Goal: Task Accomplishment & Management: Use online tool/utility

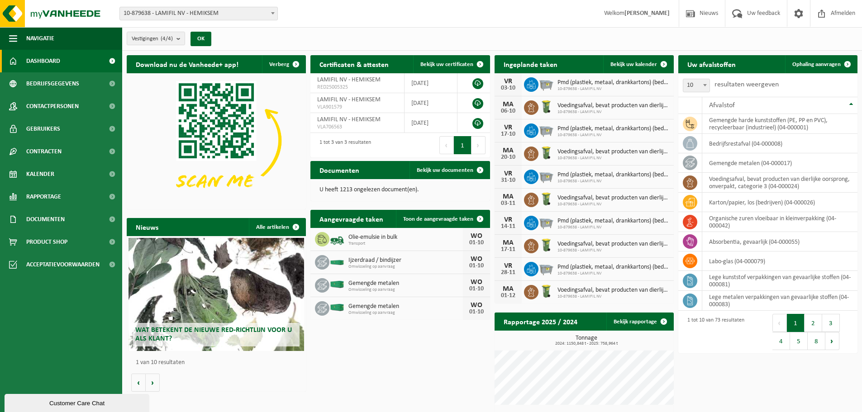
drag, startPoint x: 37, startPoint y: 175, endPoint x: 221, endPoint y: 189, distance: 185.0
click at [37, 175] on span "Kalender" at bounding box center [40, 174] width 28 height 23
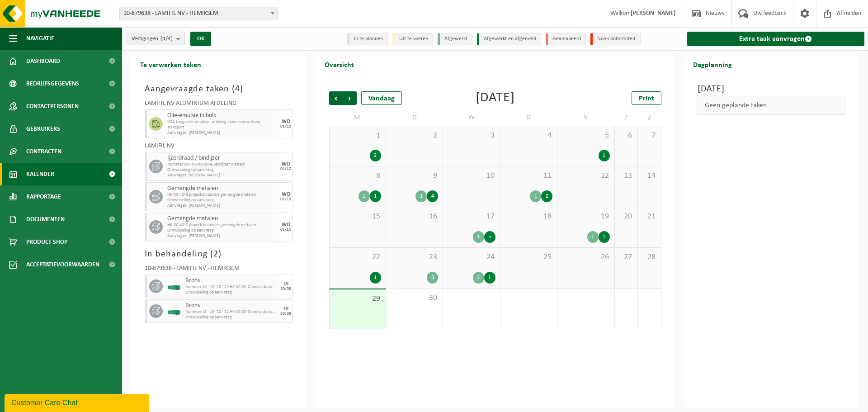
click at [413, 266] on div "23 3" at bounding box center [414, 268] width 57 height 40
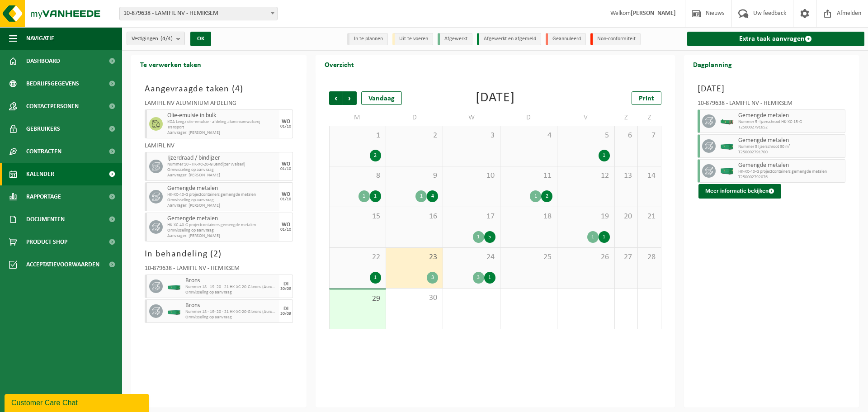
click at [460, 259] on span "24" at bounding box center [471, 257] width 47 height 10
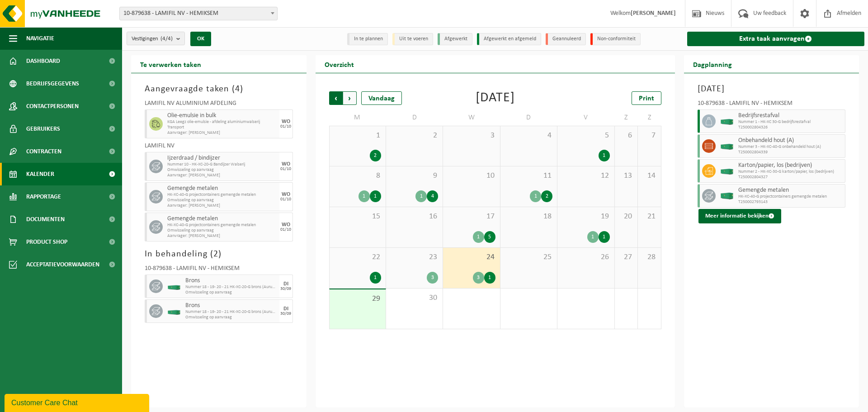
click at [354, 98] on span "Volgende" at bounding box center [350, 98] width 14 height 14
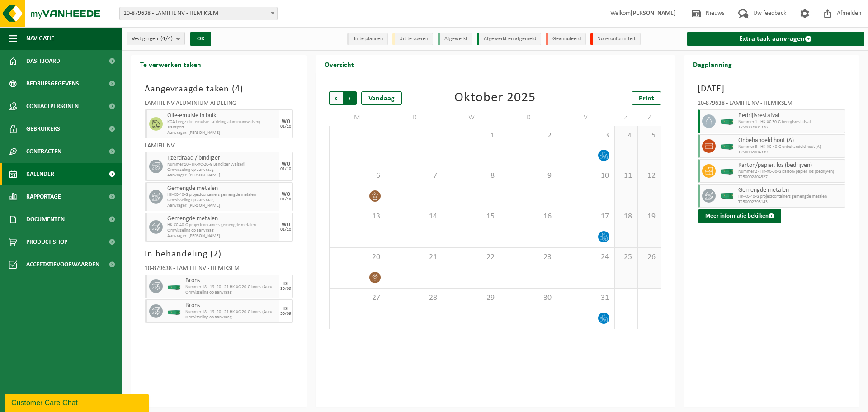
click at [334, 97] on span "Vorige" at bounding box center [336, 98] width 14 height 14
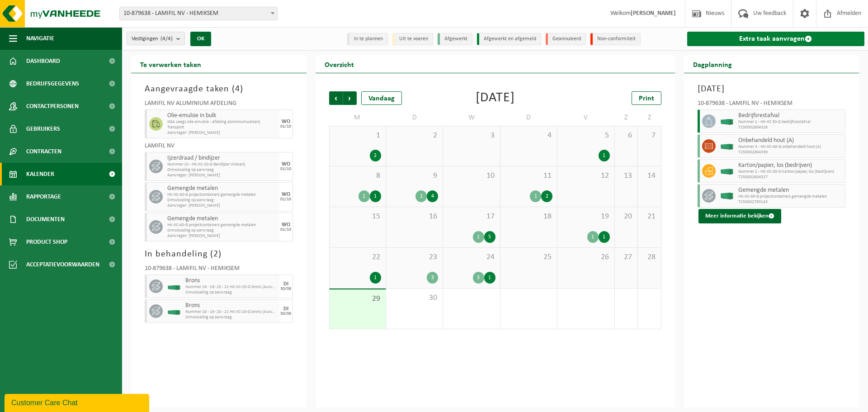
click at [783, 34] on link "Extra taak aanvragen" at bounding box center [776, 39] width 178 height 14
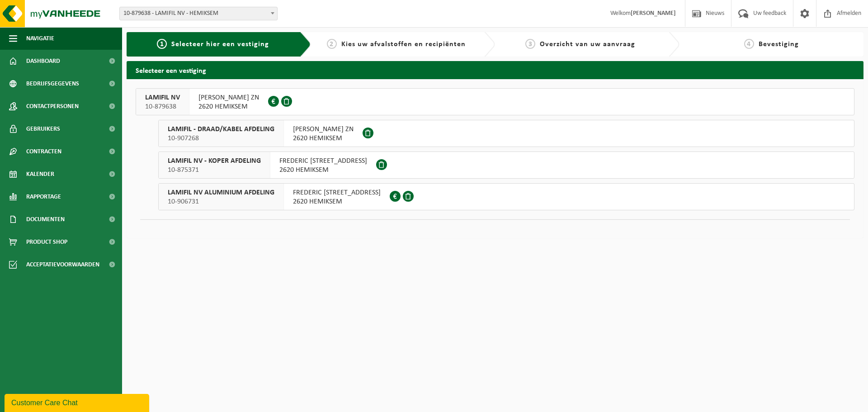
click at [178, 163] on span "LAMIFIL NV - KOPER AFDELING" at bounding box center [214, 160] width 93 height 9
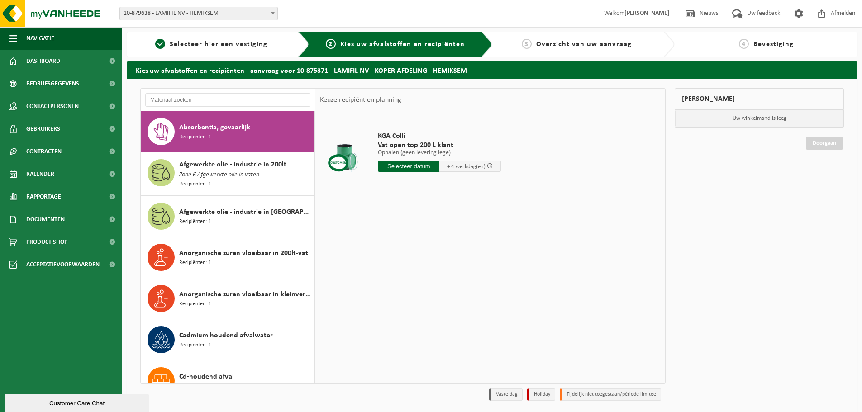
click at [190, 15] on span "10-879638 - LAMIFIL NV - HEMIKSEM" at bounding box center [198, 13] width 157 height 13
click at [175, 45] on span "Selecteer hier een vestiging" at bounding box center [219, 44] width 98 height 7
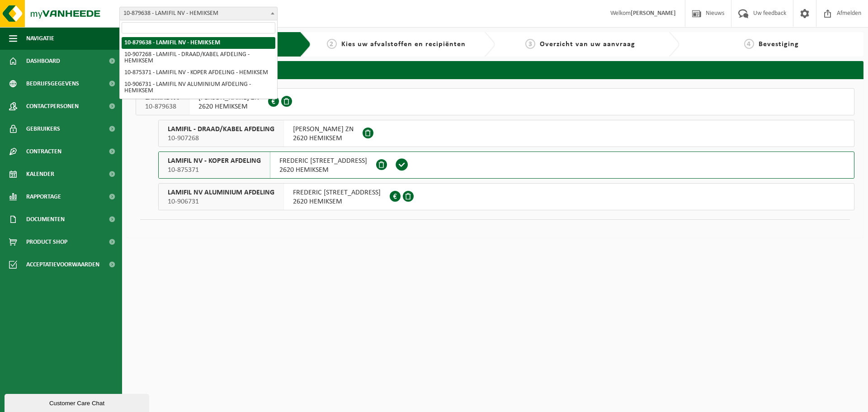
click at [187, 14] on span "10-879638 - LAMIFIL NV - HEMIKSEM" at bounding box center [198, 13] width 157 height 13
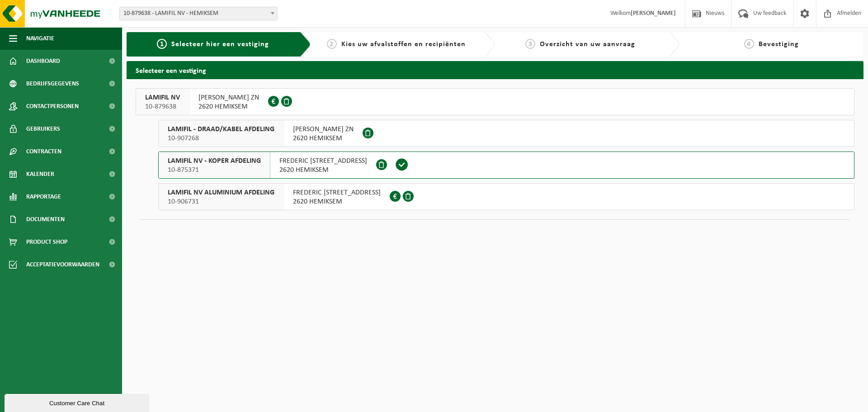
click at [189, 99] on button "LAMIFIL NV 10-879638 [PERSON_NAME] ZN 2620 HEMIKSEM 0422.050.265" at bounding box center [495, 101] width 719 height 27
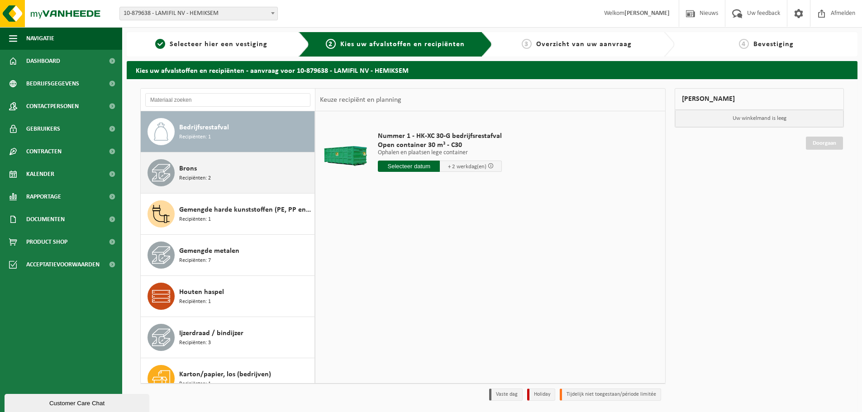
click at [208, 175] on div "Brons Recipiënten: 2" at bounding box center [245, 172] width 133 height 27
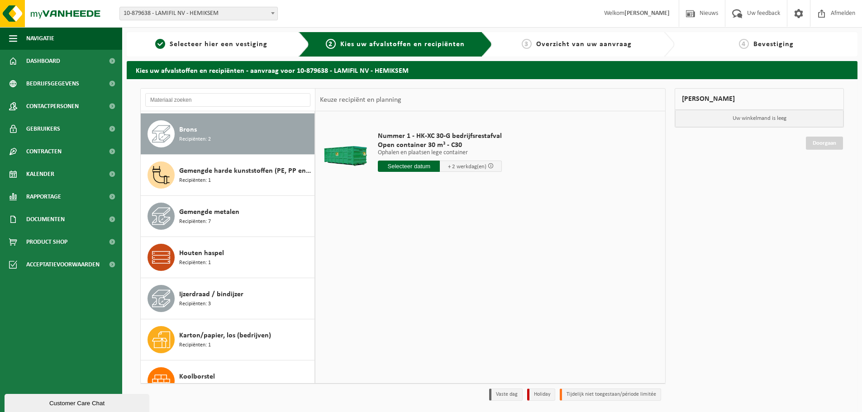
scroll to position [41, 0]
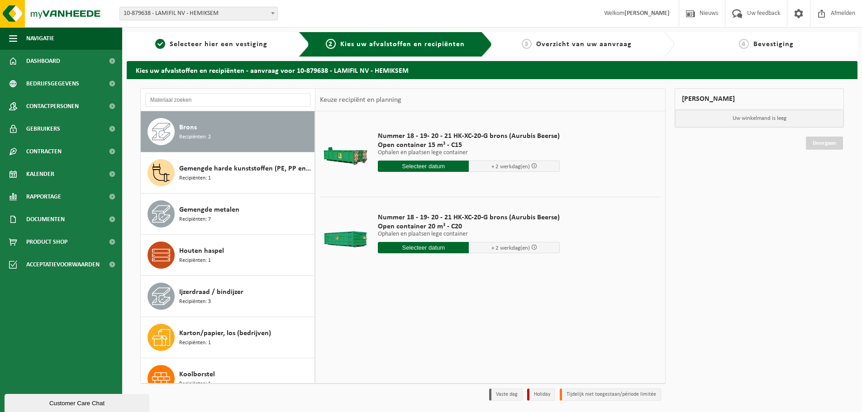
click at [434, 252] on input "text" at bounding box center [423, 247] width 91 height 11
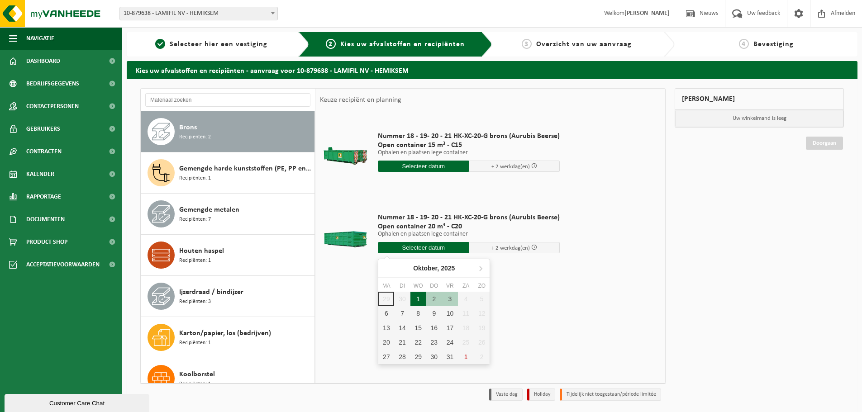
click at [417, 298] on div "1" at bounding box center [418, 299] width 16 height 14
type input "Van 2025-10-01"
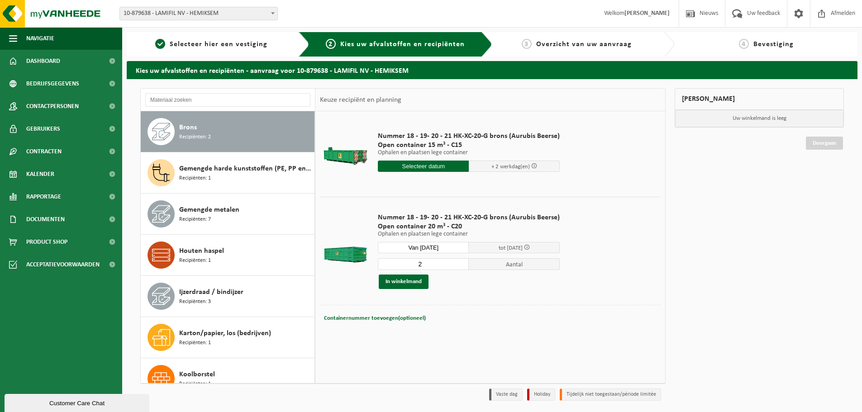
type input "2"
click at [460, 262] on input "2" at bounding box center [423, 264] width 91 height 12
click at [371, 317] on span "Containernummer toevoegen(optioneel)" at bounding box center [375, 318] width 102 height 6
type input "C20-1306"
type input "C20-1382"
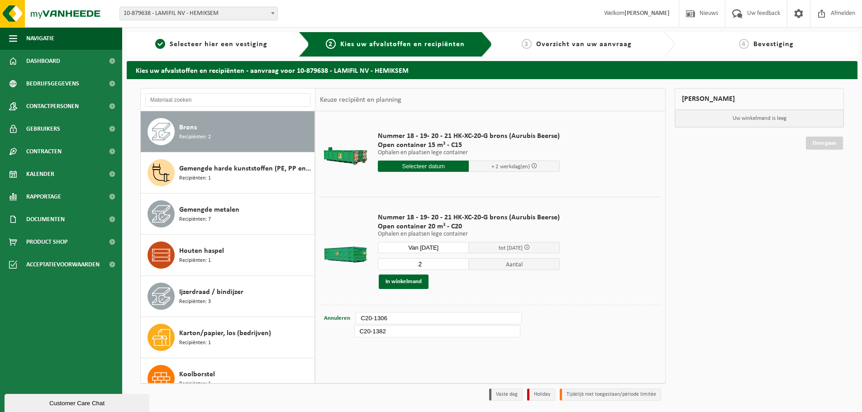
click at [456, 365] on div "Nummer 18 - 19- 20 - 21 HK-XC-20-G brons (Aurubis Beerse) Open container 15 m³ …" at bounding box center [490, 246] width 350 height 271
click at [407, 288] on button "In winkelmand" at bounding box center [404, 282] width 50 height 14
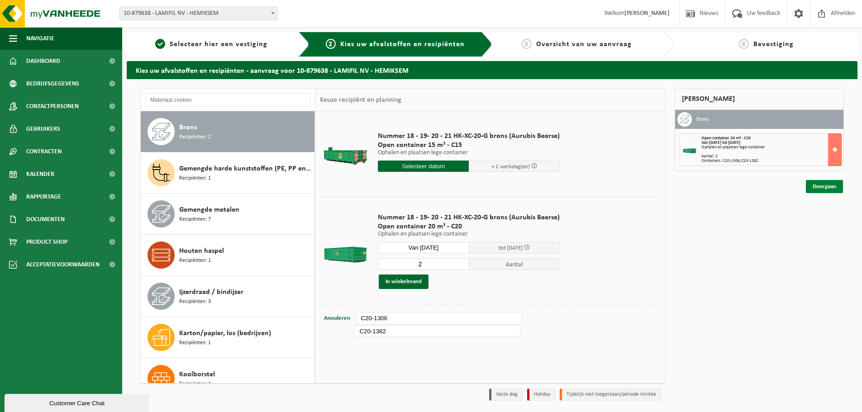
click at [828, 189] on link "Doorgaan" at bounding box center [823, 186] width 37 height 13
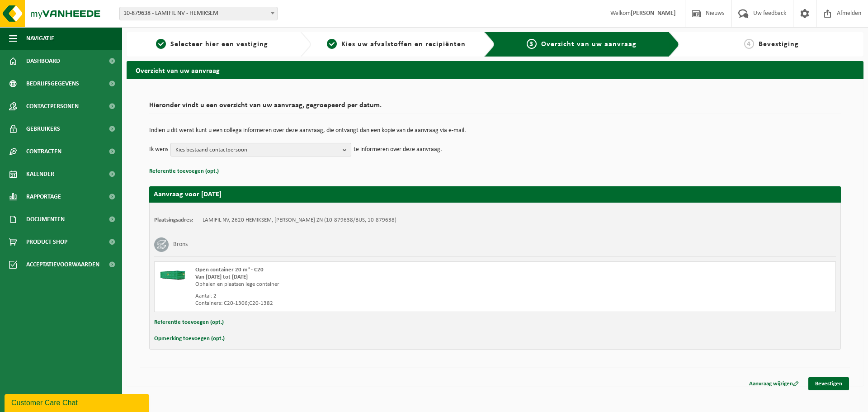
click at [345, 146] on b "button" at bounding box center [347, 149] width 8 height 13
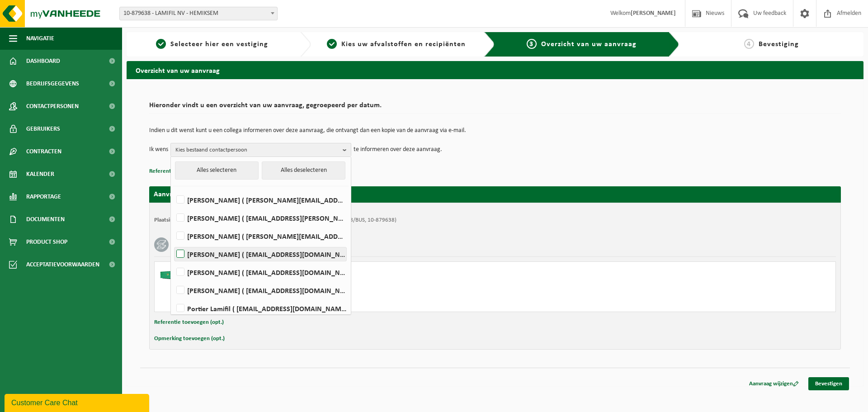
click at [205, 256] on label "Laurens De Vos ( laurens.devos@lamifil.be )" at bounding box center [261, 254] width 172 height 14
click at [173, 243] on input "Laurens De Vos ( laurens.devos@lamifil.be )" at bounding box center [173, 242] width 0 height 0
checkbox input "true"
click at [199, 268] on label "Marc De Wijn ( marc.de.wijn@lamifil.be )" at bounding box center [261, 272] width 172 height 14
click at [173, 261] on input "Marc De Wijn ( marc.de.wijn@lamifil.be )" at bounding box center [173, 260] width 0 height 0
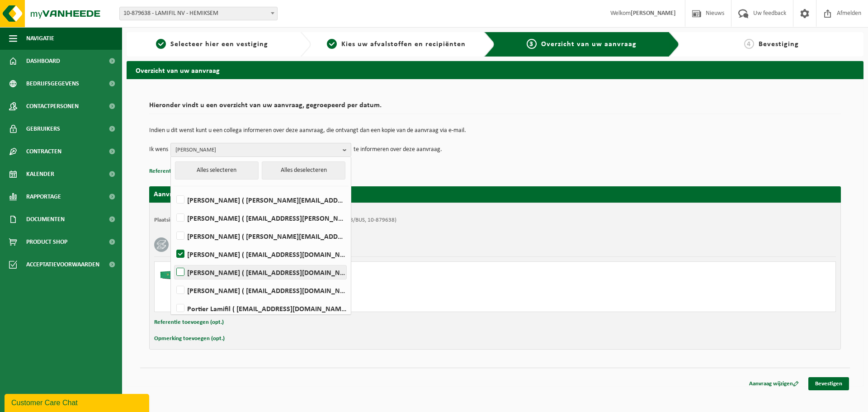
checkbox input "true"
click at [829, 385] on link "Bevestigen" at bounding box center [829, 383] width 41 height 13
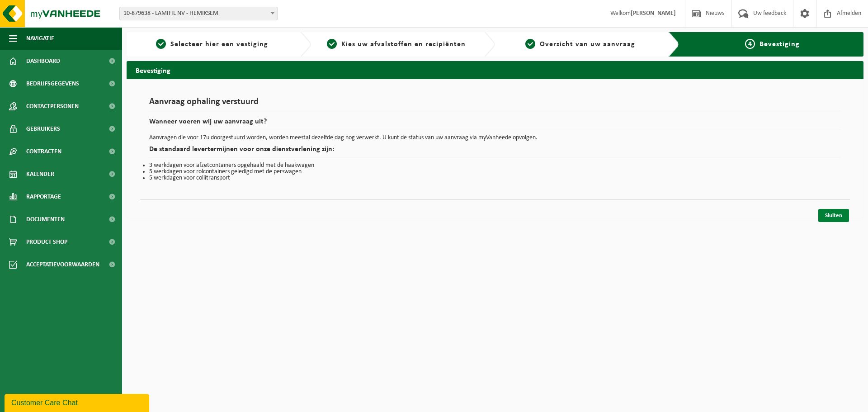
click at [836, 217] on link "Sluiten" at bounding box center [834, 215] width 31 height 13
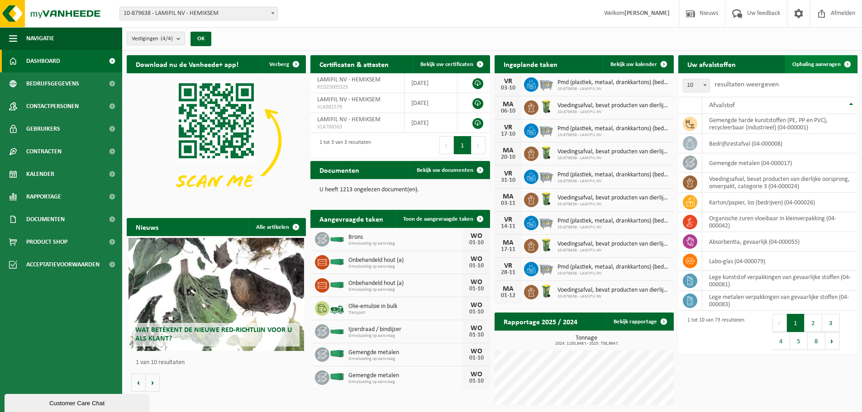
click at [800, 60] on link "Ophaling aanvragen" at bounding box center [820, 64] width 71 height 18
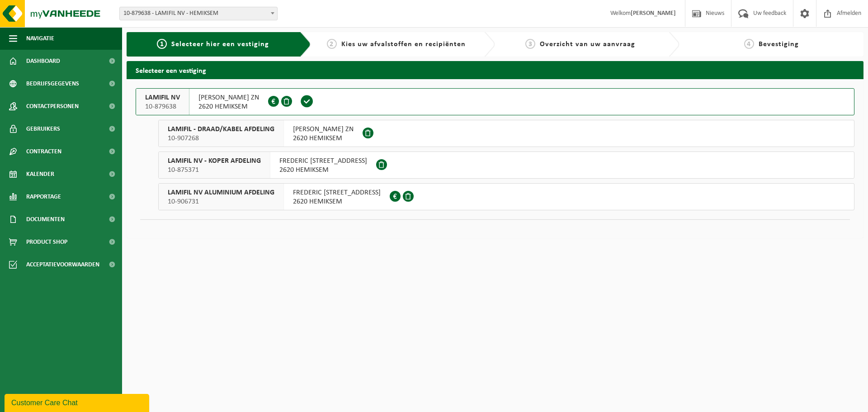
click at [246, 167] on span "10-875371" at bounding box center [214, 170] width 93 height 9
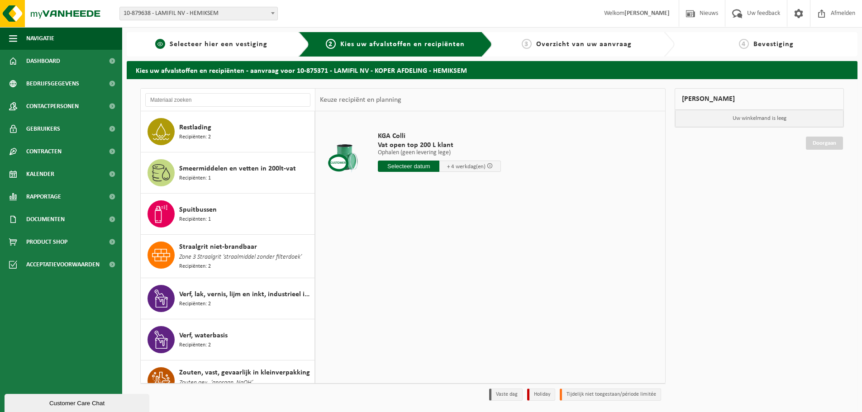
click at [232, 38] on div "1 Selecteer hier een vestiging" at bounding box center [218, 44] width 183 height 24
click at [220, 47] on span "Selecteer hier een vestiging" at bounding box center [219, 44] width 98 height 7
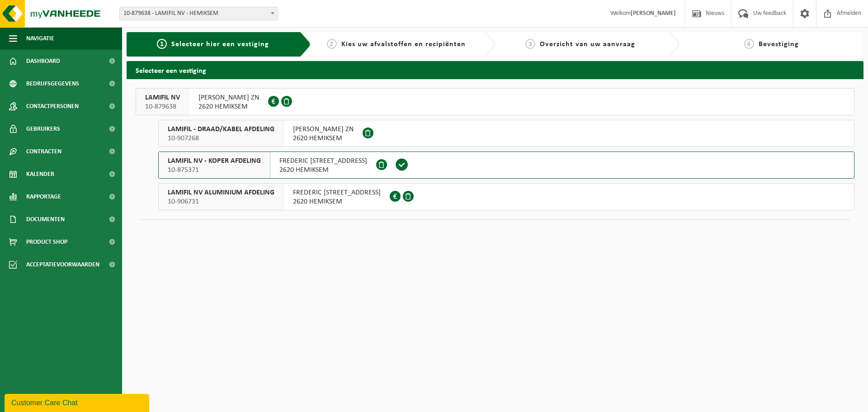
click at [182, 107] on div "LAMIFIL NV 10-879638" at bounding box center [162, 102] width 53 height 26
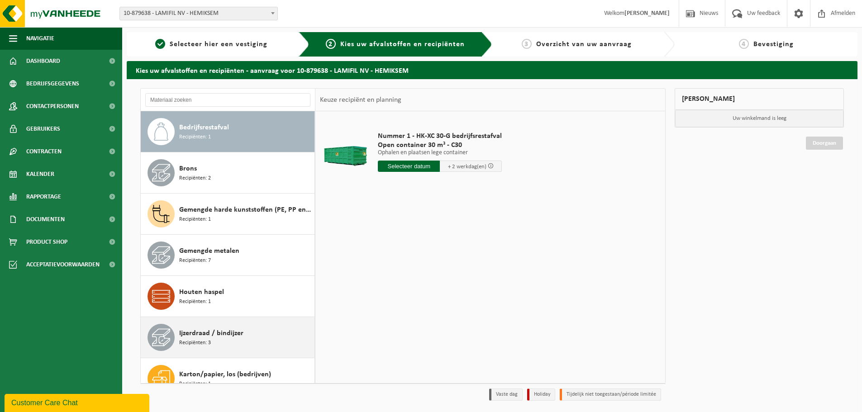
click at [236, 347] on div "Ijzerdraad / bindijzer Recipiënten: 3" at bounding box center [245, 337] width 133 height 27
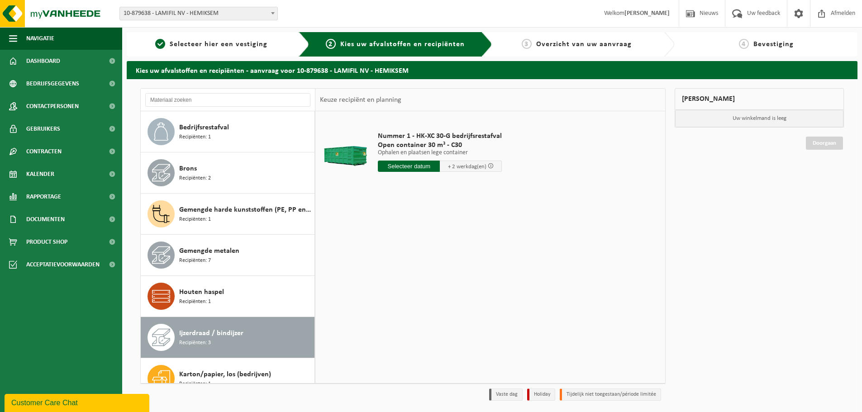
scroll to position [206, 0]
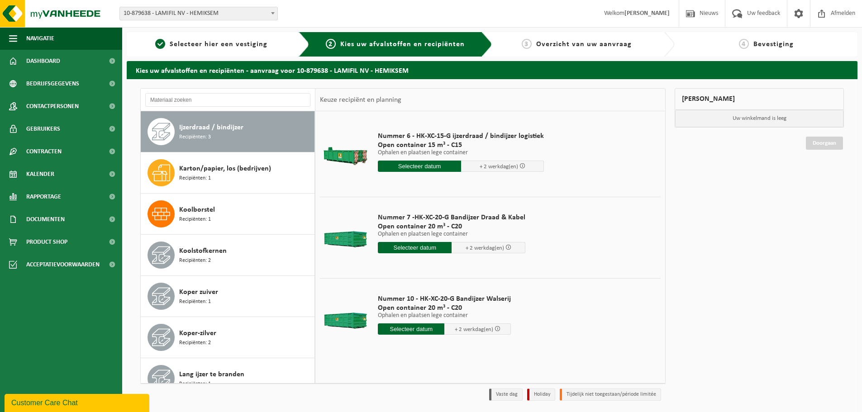
click at [427, 175] on div "Nummer 6 - HK-XC-15-G ijzerdraad / bindijzer logistiek Open container 15 m³ - C…" at bounding box center [460, 154] width 175 height 63
click at [425, 167] on input "text" at bounding box center [419, 166] width 83 height 11
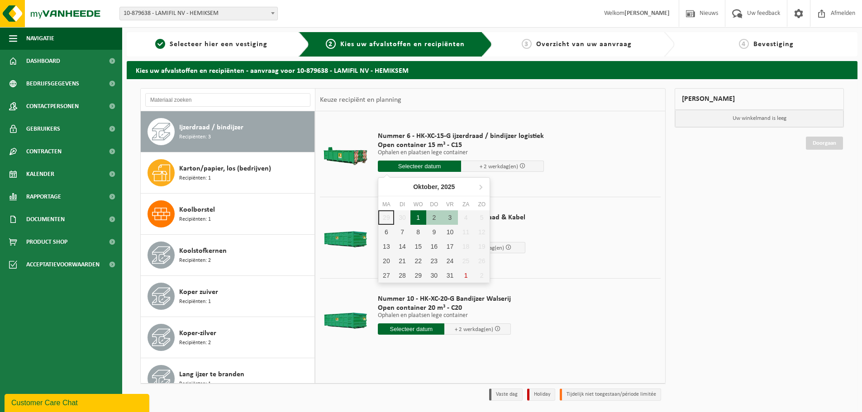
click at [416, 223] on div "1" at bounding box center [418, 217] width 16 height 14
type input "Van 2025-10-01"
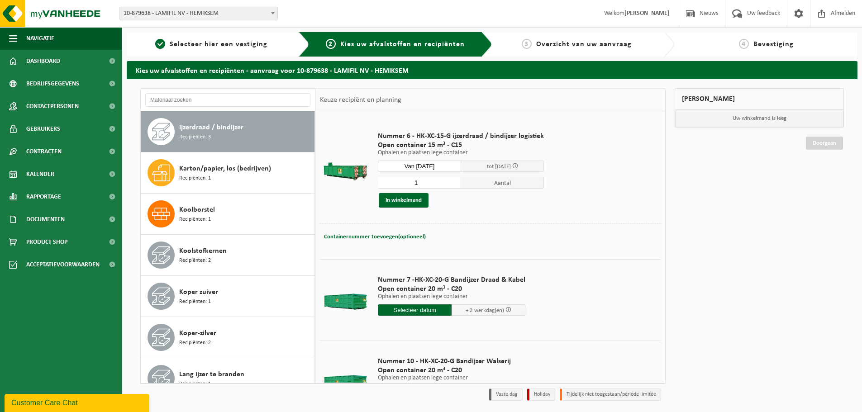
click at [380, 236] on span "Containernummer toevoegen(optioneel)" at bounding box center [375, 237] width 102 height 6
type input "C15-275"
click at [408, 202] on button "In winkelmand" at bounding box center [404, 200] width 50 height 14
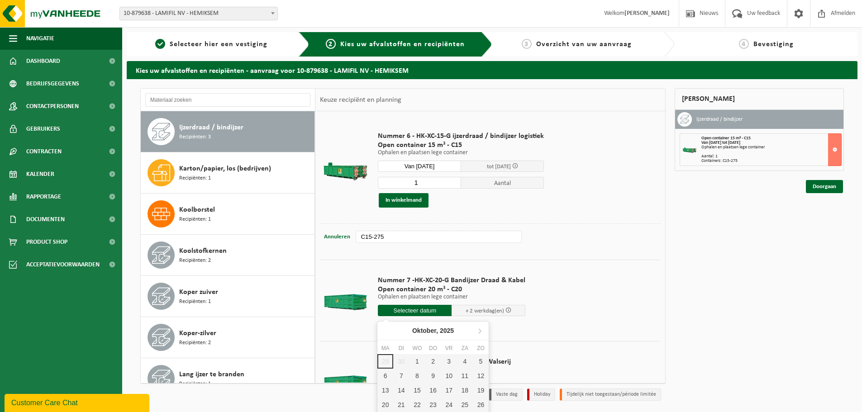
click at [436, 309] on input "text" at bounding box center [415, 310] width 74 height 11
click at [418, 364] on div "1" at bounding box center [417, 361] width 16 height 14
type input "Van 2025-10-01"
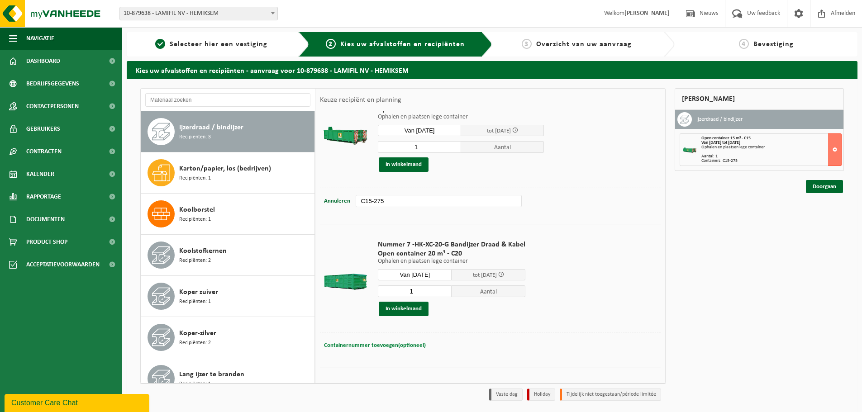
scroll to position [90, 0]
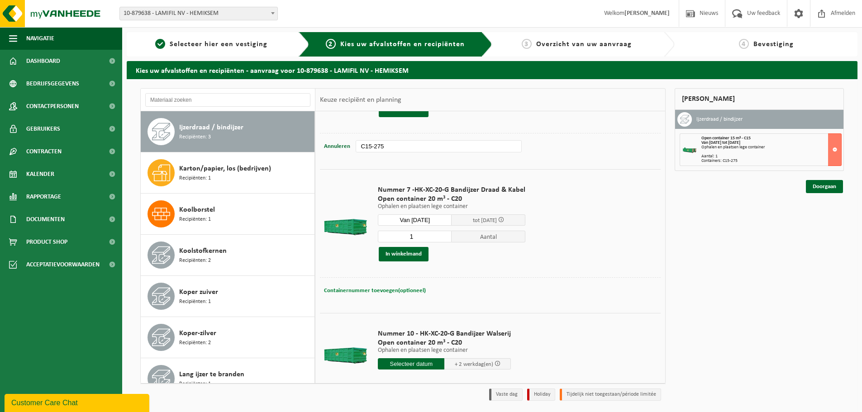
click at [376, 288] on span "Containernummer toevoegen(optioneel)" at bounding box center [375, 291] width 102 height 6
type input "C20-1582"
click at [410, 253] on button "In winkelmand" at bounding box center [404, 254] width 50 height 14
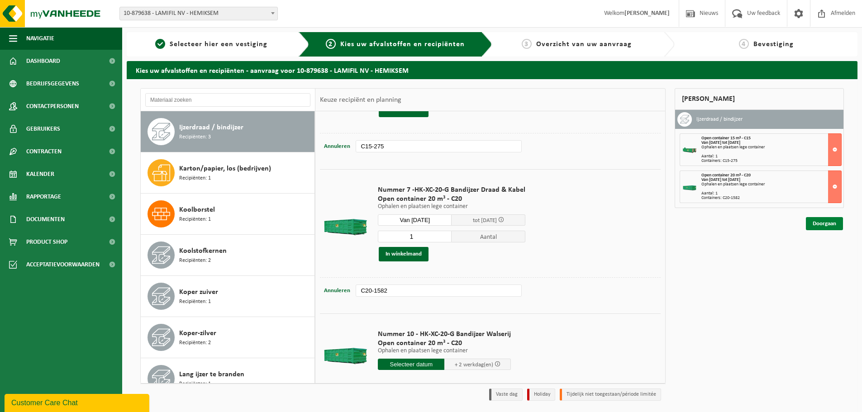
click at [818, 226] on link "Doorgaan" at bounding box center [823, 223] width 37 height 13
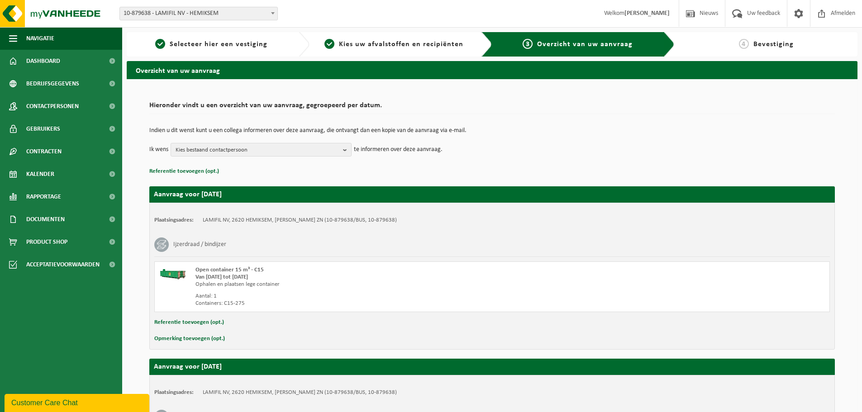
drag, startPoint x: 346, startPoint y: 146, endPoint x: 218, endPoint y: 169, distance: 130.4
click at [346, 147] on b "button" at bounding box center [347, 149] width 8 height 13
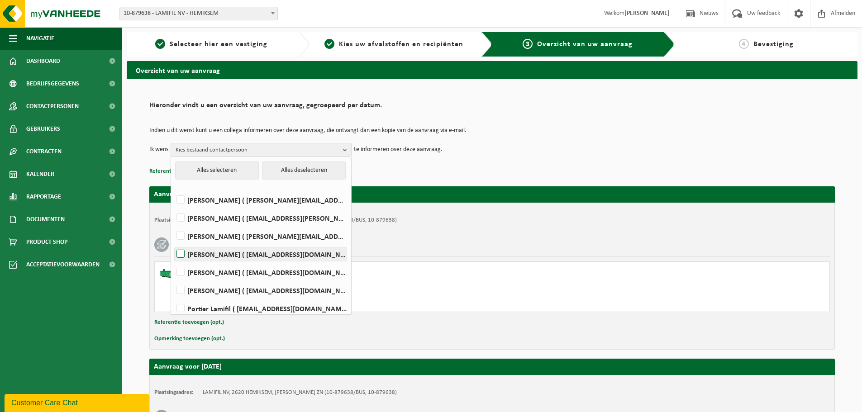
click at [242, 257] on label "[PERSON_NAME] ( [EMAIL_ADDRESS][DOMAIN_NAME] )" at bounding box center [261, 254] width 172 height 14
click at [173, 243] on input "[PERSON_NAME] ( [EMAIL_ADDRESS][DOMAIN_NAME] )" at bounding box center [173, 242] width 0 height 0
checkbox input "true"
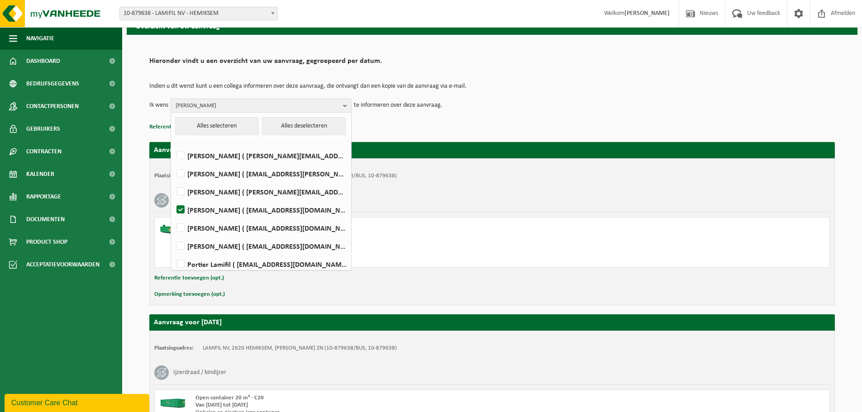
scroll to position [156, 0]
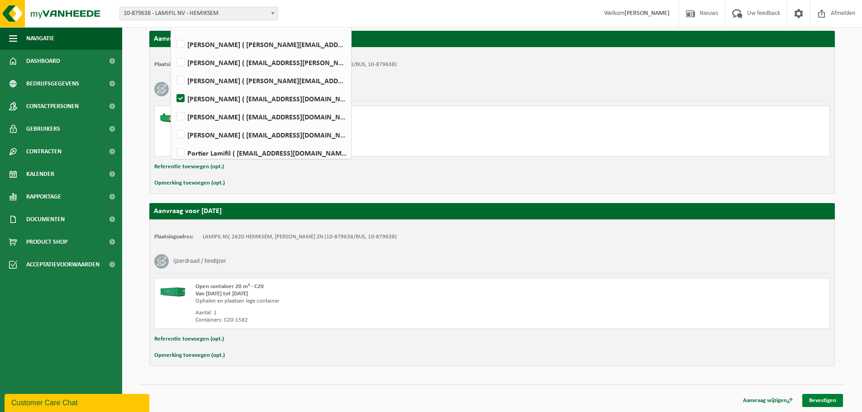
click at [814, 397] on link "Bevestigen" at bounding box center [822, 400] width 41 height 13
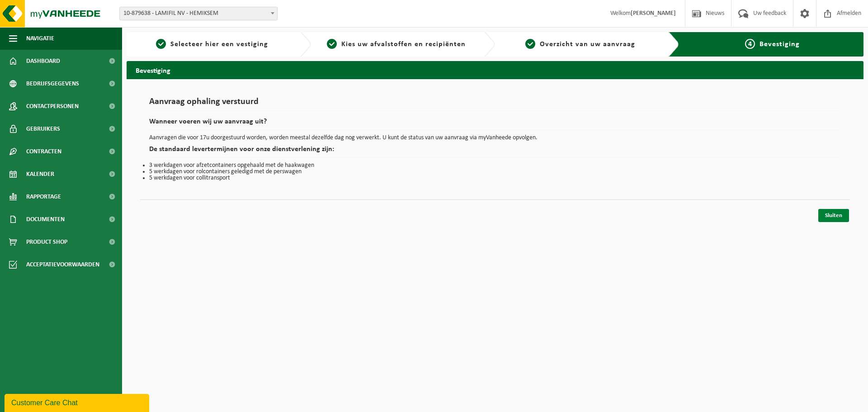
click at [833, 213] on link "Sluiten" at bounding box center [834, 215] width 31 height 13
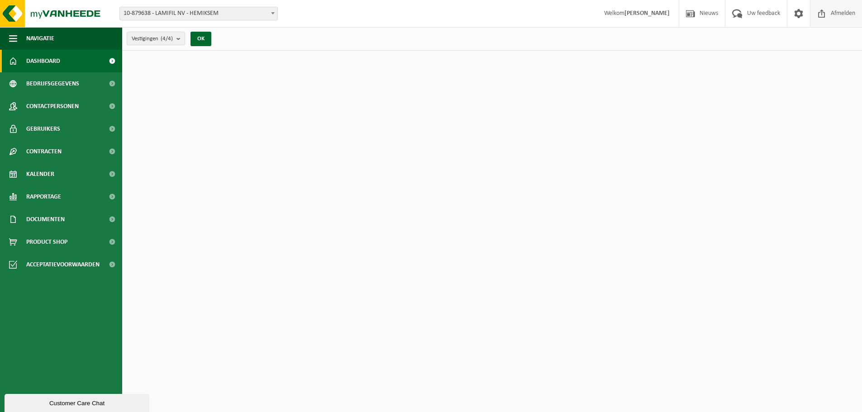
drag, startPoint x: 848, startPoint y: 14, endPoint x: 852, endPoint y: 1, distance: 13.4
click at [848, 15] on span "Afmelden" at bounding box center [842, 13] width 29 height 27
